Goal: Task Accomplishment & Management: Use online tool/utility

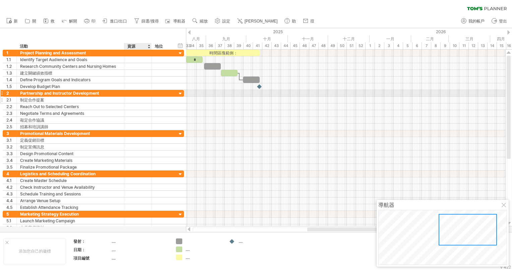
click at [149, 97] on div at bounding box center [150, 100] width 3 height 7
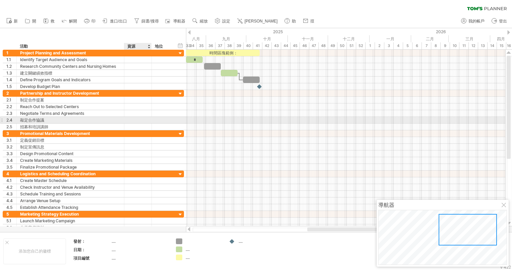
click at [134, 120] on div at bounding box center [138, 120] width 20 height 6
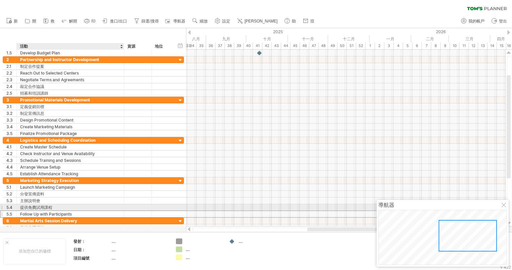
click at [52, 211] on div "Follow Up with Participants" at bounding box center [70, 214] width 101 height 6
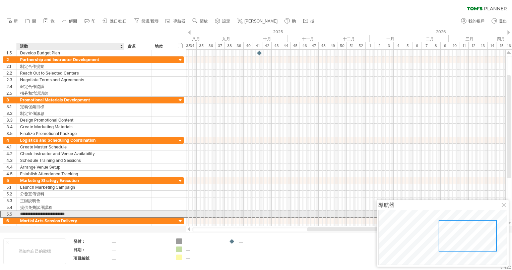
click at [50, 213] on input "**********" at bounding box center [70, 214] width 101 height 6
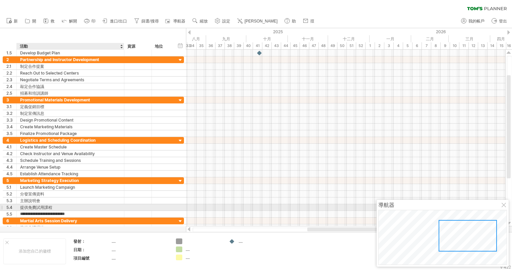
click at [45, 206] on div "提供免費試用課程" at bounding box center [70, 207] width 101 height 6
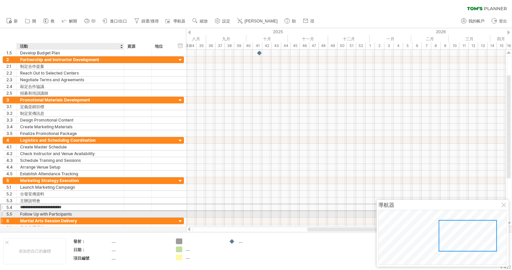
click at [50, 217] on div "Martial Arts Session Delivery" at bounding box center [70, 220] width 101 height 6
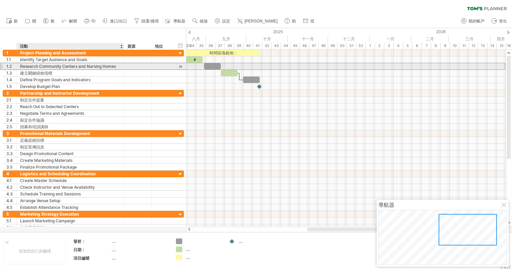
click at [106, 65] on div "Research Community Centers and Nursing Homes" at bounding box center [70, 66] width 101 height 6
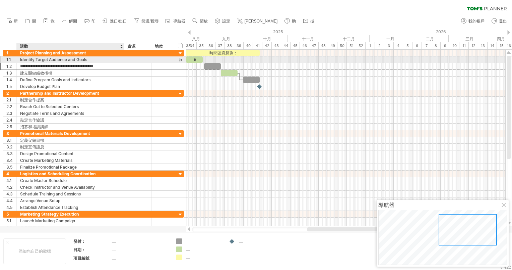
click at [106, 61] on div "Identify Target Audience and Goals" at bounding box center [70, 59] width 101 height 6
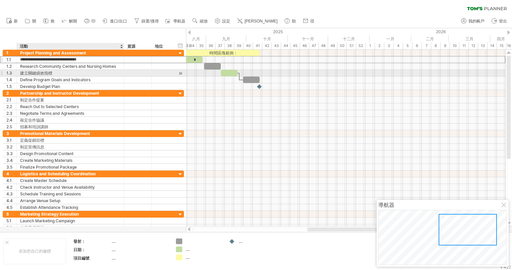
click at [89, 74] on div "建立關鍵績效指標" at bounding box center [70, 73] width 101 height 6
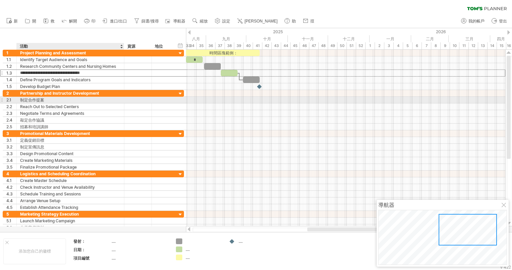
click at [75, 98] on div "制定合作提案" at bounding box center [70, 100] width 101 height 6
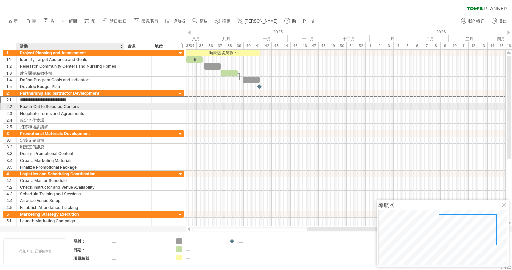
click at [76, 106] on div "Reach Out to Selected Centers" at bounding box center [70, 106] width 101 height 6
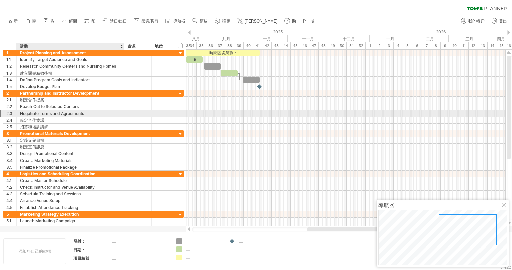
click at [69, 114] on div "Negotiate Terms and Agreements" at bounding box center [70, 113] width 101 height 6
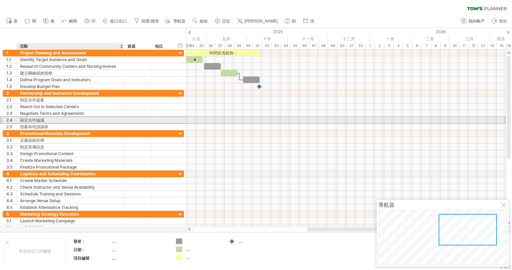
click at [64, 118] on div "敲定合作協議" at bounding box center [70, 120] width 101 height 6
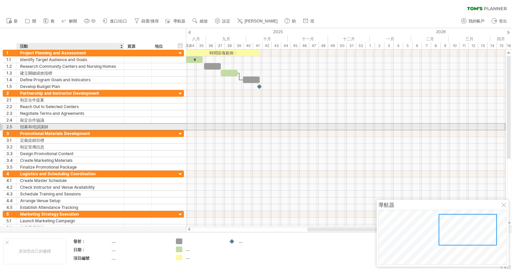
click at [59, 128] on div "招募和培訓講師" at bounding box center [70, 126] width 101 height 6
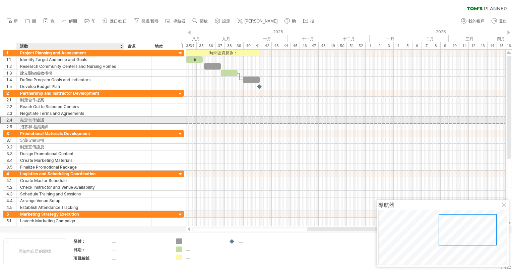
click at [74, 120] on div "敲定合作協議" at bounding box center [70, 120] width 101 height 6
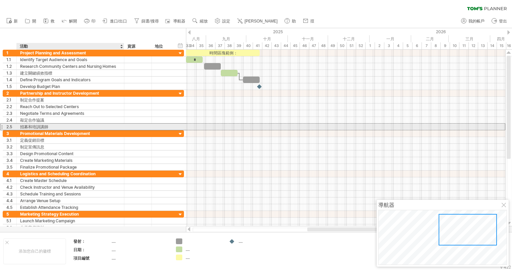
click at [61, 126] on div "招募和培訓講師" at bounding box center [70, 126] width 101 height 6
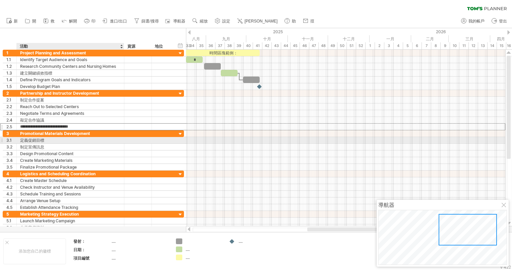
click at [44, 141] on div "定義促銷目標" at bounding box center [70, 140] width 101 height 6
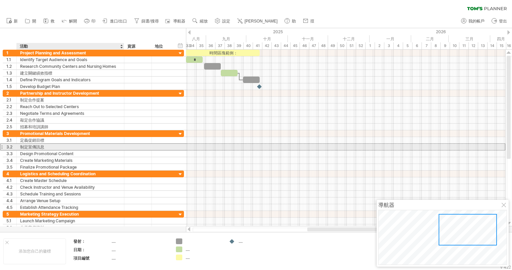
click at [46, 147] on div "制定宣傳訊息" at bounding box center [70, 146] width 101 height 6
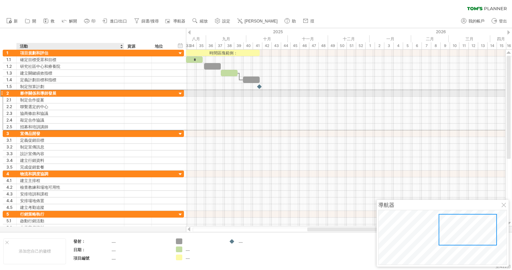
click at [116, 95] on div "夥伴關係和導師發展" at bounding box center [70, 93] width 101 height 6
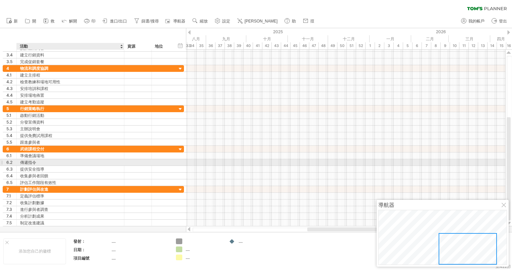
click at [123, 160] on div at bounding box center [123, 162] width 3 height 7
click at [108, 163] on div "傳遞指令" at bounding box center [70, 162] width 101 height 6
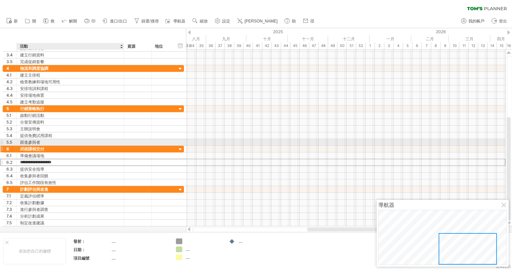
click at [108, 146] on div "武術課程交付" at bounding box center [70, 149] width 101 height 6
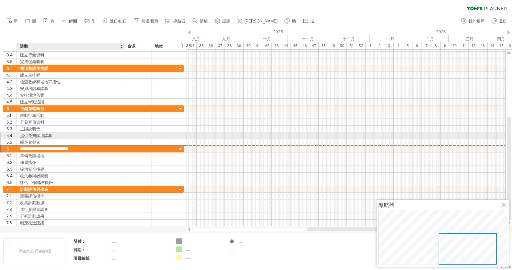
click at [107, 139] on div "跟進參與者" at bounding box center [70, 142] width 101 height 6
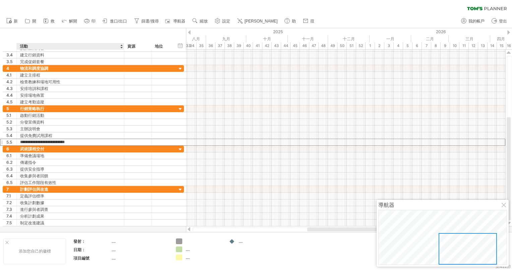
click at [34, 245] on div "添加您自己的徽標" at bounding box center [34, 251] width 63 height 26
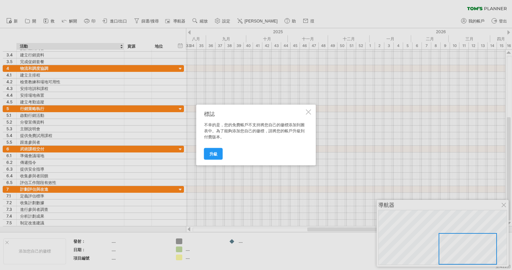
click at [310, 111] on div at bounding box center [308, 111] width 5 height 5
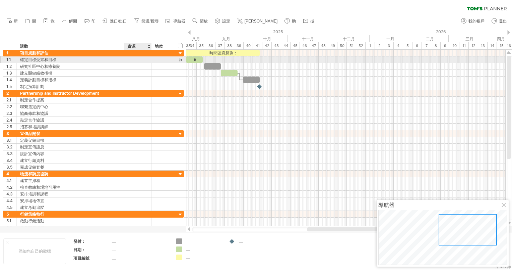
click at [132, 58] on div at bounding box center [138, 59] width 20 height 6
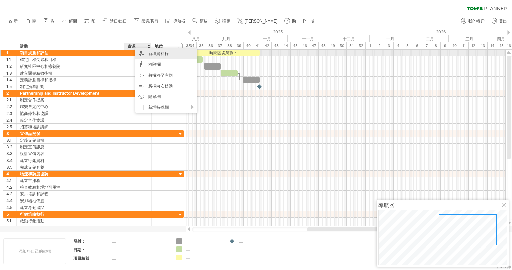
click at [154, 54] on div "新增資料行" at bounding box center [166, 53] width 62 height 11
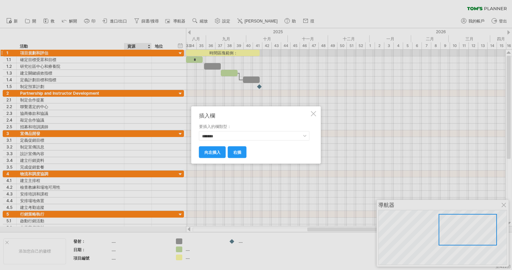
click at [214, 142] on div "右插 向左插入" at bounding box center [254, 148] width 111 height 17
click at [216, 140] on div "右插 向左插入" at bounding box center [254, 148] width 111 height 17
click at [218, 138] on select "******* **** **** ** ** *** ****" at bounding box center [254, 135] width 111 height 9
click at [235, 152] on span "右插" at bounding box center [237, 152] width 8 height 5
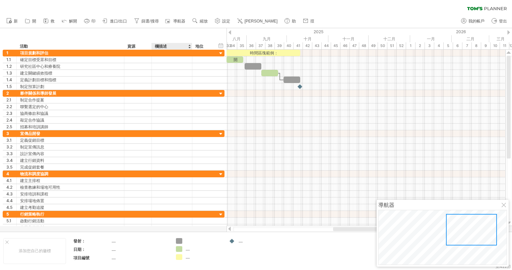
click at [169, 46] on div "欄描述" at bounding box center [172, 46] width 34 height 7
click at [169, 46] on input "**********" at bounding box center [172, 46] width 34 height 7
click at [186, 83] on div at bounding box center [172, 86] width 34 height 6
click at [68, 23] on icon at bounding box center [64, 20] width 7 height 7
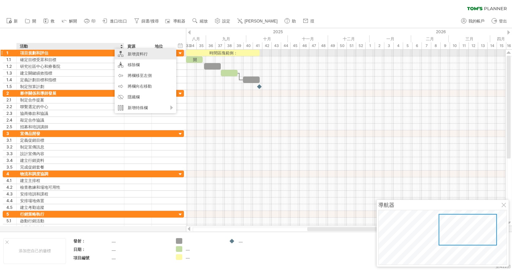
click at [130, 55] on div "新增資料行" at bounding box center [146, 54] width 62 height 11
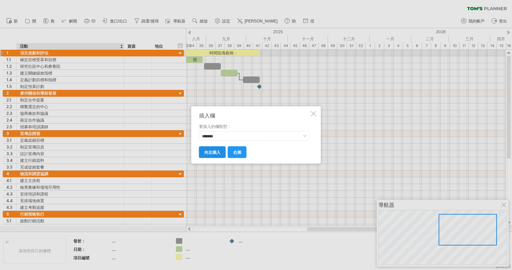
click at [215, 152] on span "向左插入" at bounding box center [213, 152] width 16 height 5
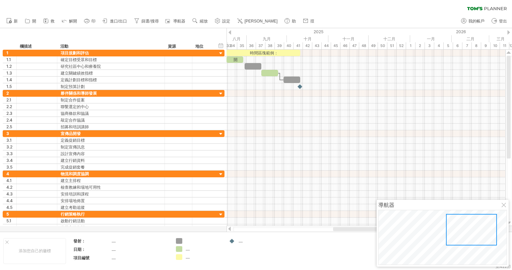
click at [80, 21] on ul "新 開 救" at bounding box center [160, 21] width 314 height 14
click at [71, 17] on link "解開" at bounding box center [69, 21] width 19 height 9
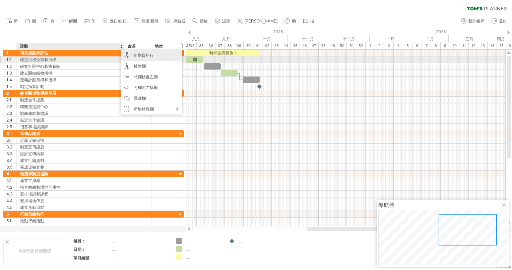
click at [138, 58] on div "新增資料行" at bounding box center [152, 55] width 62 height 11
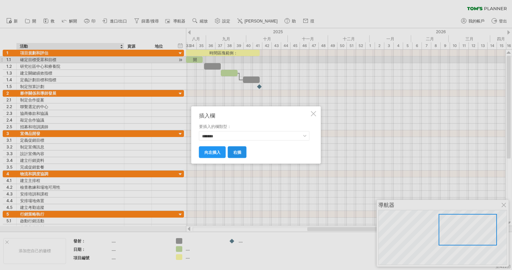
click at [233, 154] on span "右插" at bounding box center [237, 152] width 8 height 5
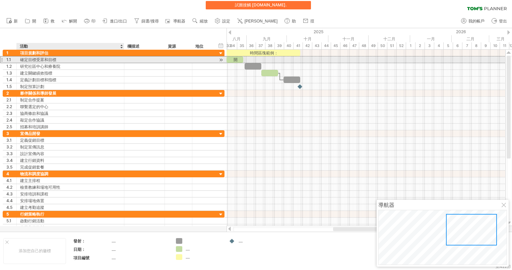
click at [84, 61] on div "確定目標受眾和目標" at bounding box center [70, 59] width 101 height 6
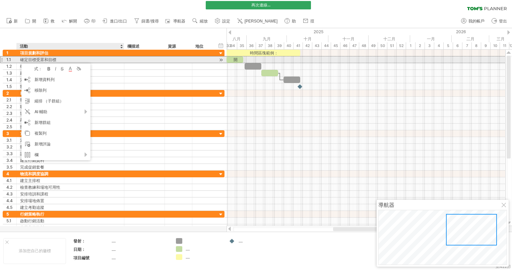
click at [63, 59] on div "確定目標受眾和目標" at bounding box center [70, 59] width 101 height 6
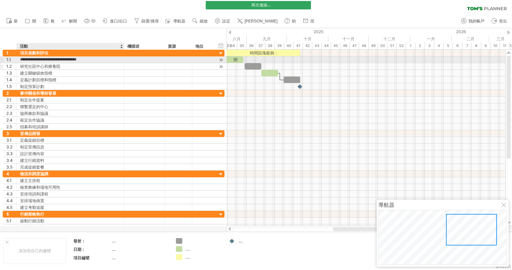
click at [84, 70] on div "建立關鍵績效指標" at bounding box center [70, 73] width 101 height 6
click at [86, 57] on div "確定目標受眾和目標" at bounding box center [70, 59] width 101 height 6
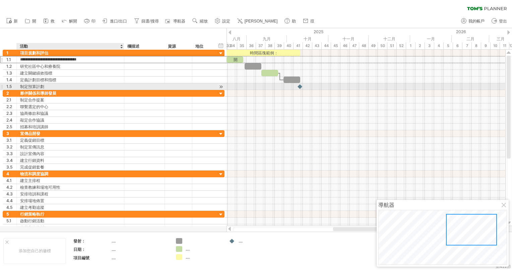
drag, startPoint x: 103, startPoint y: 59, endPoint x: 98, endPoint y: 89, distance: 30.6
click at [98, 89] on div "**********" at bounding box center [114, 70] width 222 height 40
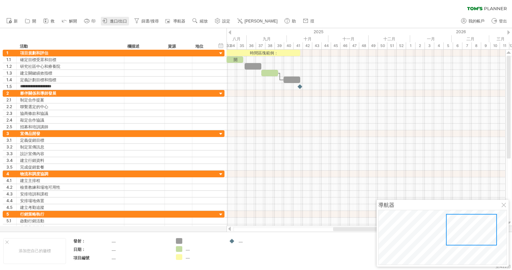
click at [110, 21] on span "進口/出口" at bounding box center [118, 21] width 17 height 5
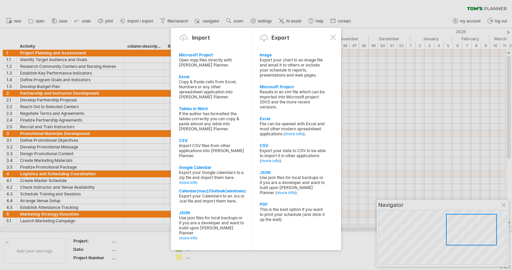
click at [81, 183] on div at bounding box center [256, 135] width 512 height 270
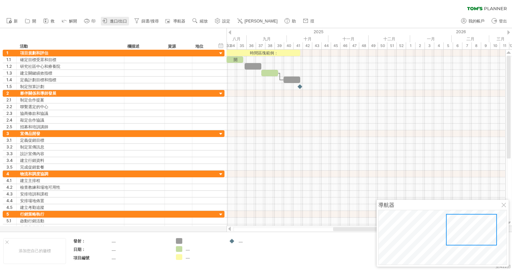
click at [120, 20] on span "進口/出口" at bounding box center [118, 21] width 17 height 5
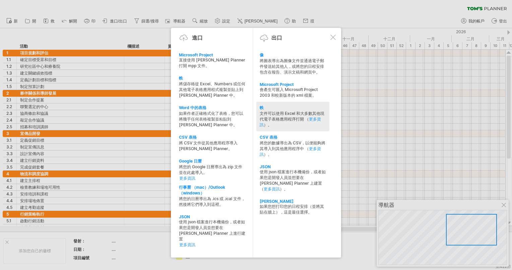
click at [273, 113] on div "文件可以使用 Excel 和大多數其他現代電子表格應用程序打開 （ 更多資訊 ）。" at bounding box center [293, 119] width 66 height 17
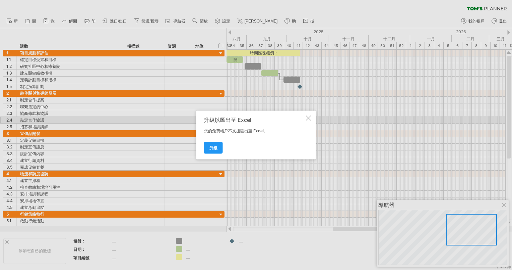
click at [310, 121] on div "升級以匯出至 Excel 您的免費帳戶不支援匯出至 Excel。 升級" at bounding box center [256, 135] width 120 height 49
click at [310, 119] on div at bounding box center [308, 117] width 5 height 5
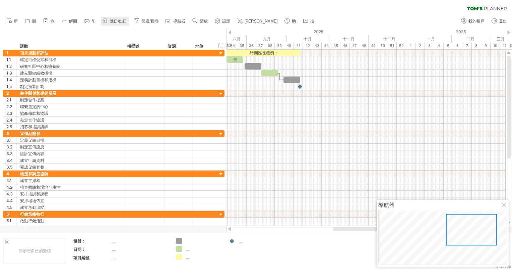
click at [123, 18] on link "進口/出口" at bounding box center [115, 21] width 28 height 9
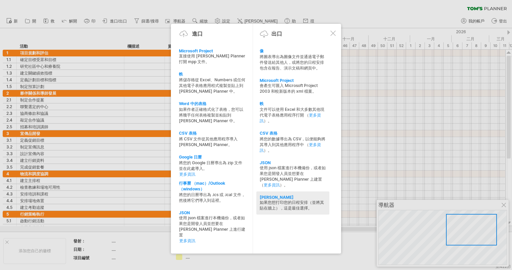
click at [267, 199] on div "如果您想打印您的日程安排（並將其貼在牆上），這是最佳選擇。" at bounding box center [293, 204] width 66 height 11
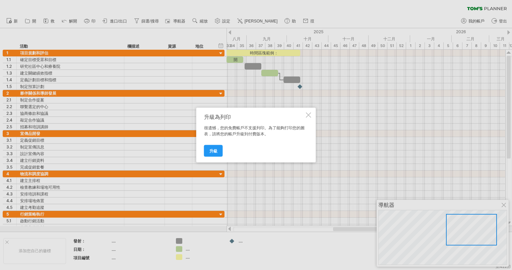
click at [311, 115] on div at bounding box center [308, 114] width 5 height 5
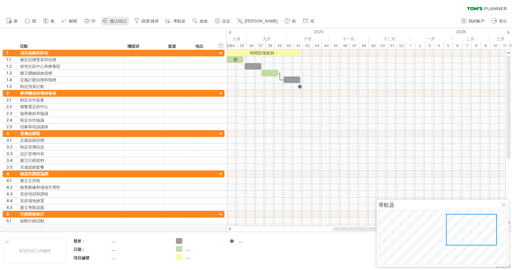
click at [120, 21] on span "進口/出口" at bounding box center [118, 21] width 17 height 5
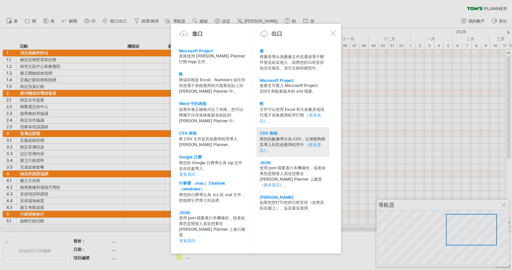
click at [282, 134] on div "CSV 表格" at bounding box center [293, 133] width 66 height 6
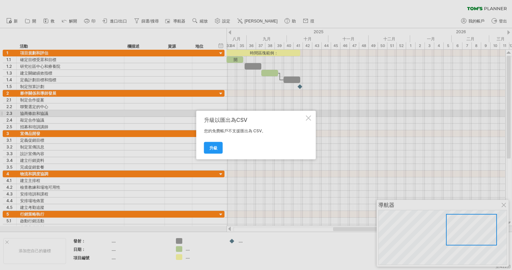
click at [309, 115] on div at bounding box center [308, 117] width 5 height 5
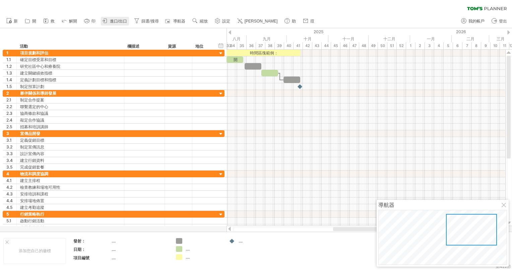
click at [118, 17] on link "進口/出口" at bounding box center [115, 21] width 28 height 9
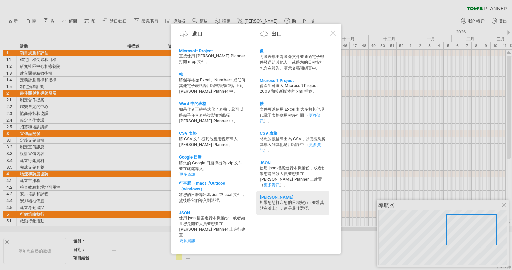
click at [266, 194] on div "[PERSON_NAME]" at bounding box center [293, 196] width 66 height 5
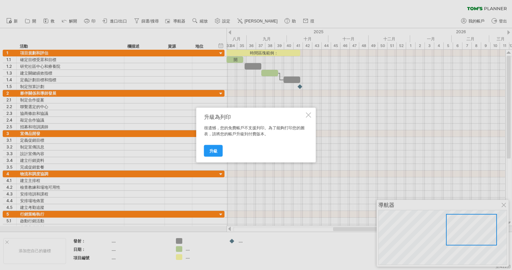
click at [309, 115] on div at bounding box center [308, 114] width 5 height 5
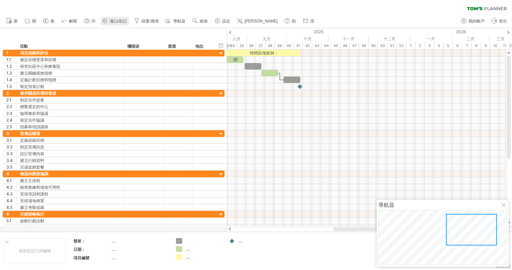
click at [117, 17] on link "進口/出口" at bounding box center [115, 21] width 28 height 9
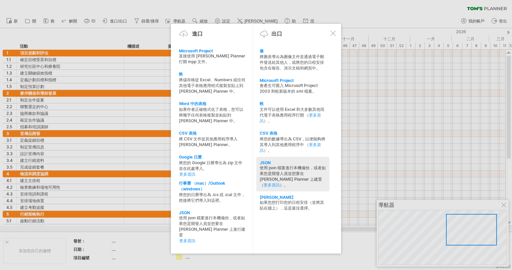
click at [284, 165] on div "使用 json 檔案進行本機備份，或者如果您是開發人員並想要在 [PERSON_NAME] Planner 上建置 （ 更多資訊 ）。" at bounding box center [293, 176] width 66 height 23
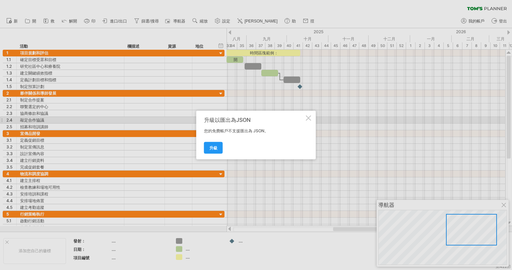
click at [306, 121] on div "升級以匯出為JSON 您的免費帳戶不支援匯出為 JSON。 升級" at bounding box center [256, 135] width 120 height 49
click at [306, 119] on div at bounding box center [308, 117] width 5 height 5
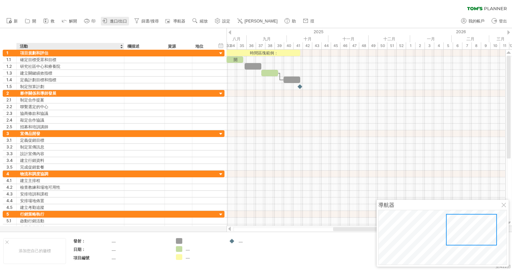
click at [117, 23] on span "進口/出口" at bounding box center [118, 21] width 17 height 5
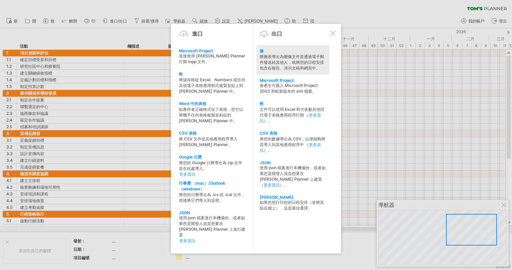
click at [283, 64] on div "將圖表導出為圖像文件並通過電子郵件發送給其他人，或將您的日程安排包含在報告、演示文稿和網頁中。" at bounding box center [293, 62] width 66 height 17
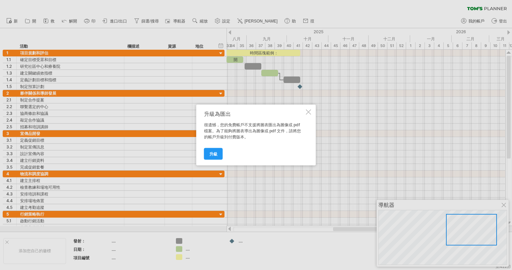
click at [307, 113] on div at bounding box center [308, 111] width 5 height 5
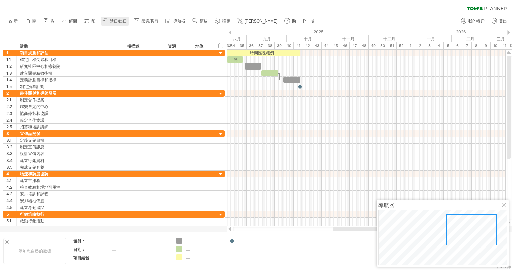
click at [121, 23] on span "進口/出口" at bounding box center [118, 21] width 17 height 5
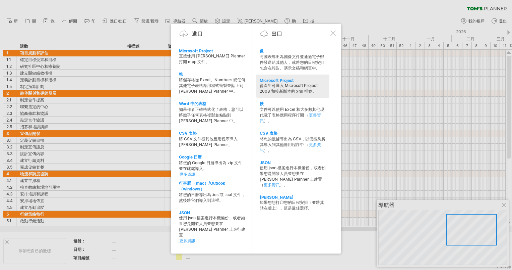
click at [272, 89] on div "會產生可匯入 Microsoft Project 2003 和較新版本的 xml 檔案。" at bounding box center [293, 88] width 66 height 11
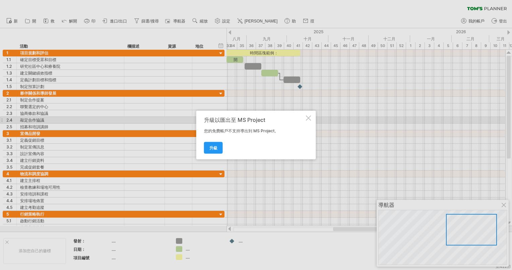
drag, startPoint x: 309, startPoint y: 118, endPoint x: 301, endPoint y: 115, distance: 8.1
click at [309, 118] on div at bounding box center [308, 117] width 5 height 5
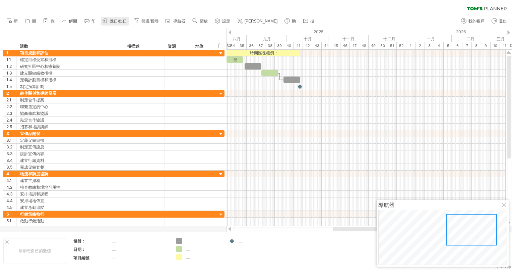
click at [125, 20] on span "進口/出口" at bounding box center [118, 21] width 17 height 5
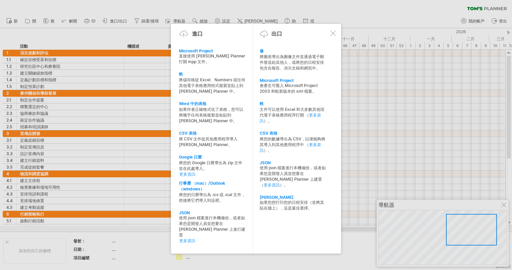
click at [333, 33] on div at bounding box center [333, 33] width 5 height 5
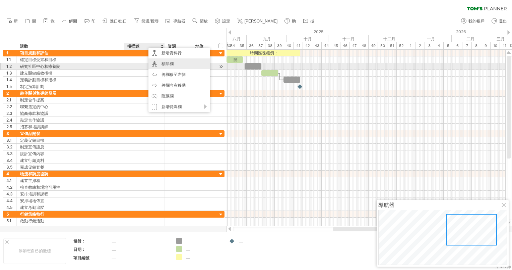
click at [159, 65] on div "移除欄" at bounding box center [180, 63] width 62 height 11
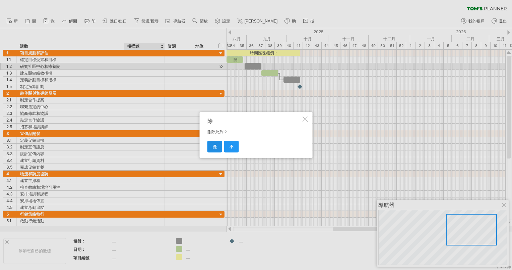
click at [217, 151] on link "是" at bounding box center [215, 146] width 15 height 12
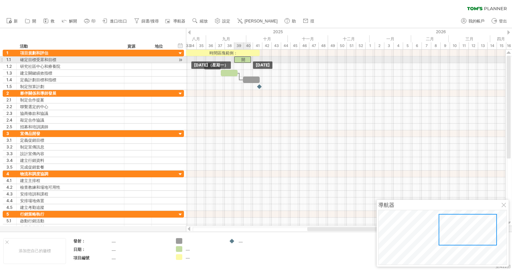
drag, startPoint x: 194, startPoint y: 60, endPoint x: 243, endPoint y: 62, distance: 48.3
click at [243, 62] on div "開" at bounding box center [242, 59] width 17 height 6
drag, startPoint x: 237, startPoint y: 59, endPoint x: 195, endPoint y: 60, distance: 42.6
click at [195, 60] on div "開" at bounding box center [200, 59] width 17 height 6
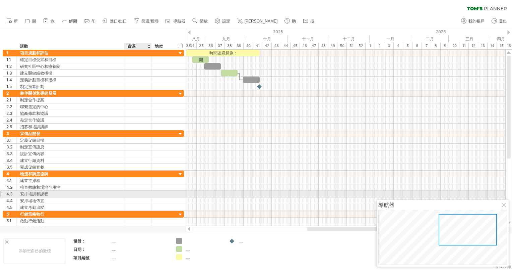
click at [151, 194] on div at bounding box center [150, 193] width 3 height 7
